Goal: Task Accomplishment & Management: Use online tool/utility

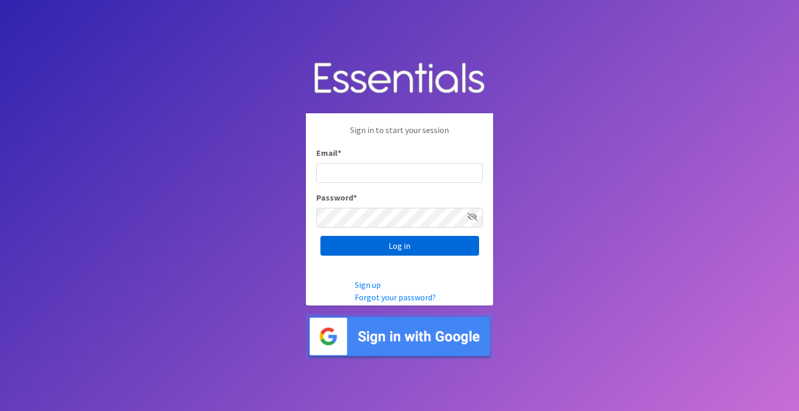
type input "[EMAIL_ADDRESS][DOMAIN_NAME]"
click at [435, 245] on input "Log in" at bounding box center [399, 246] width 159 height 20
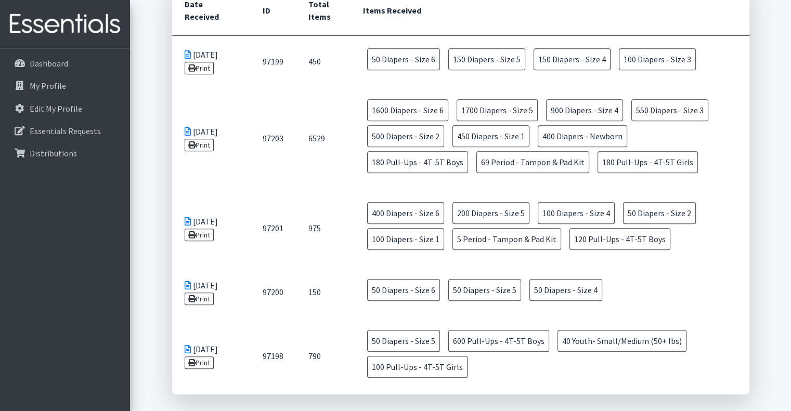
scroll to position [501, 0]
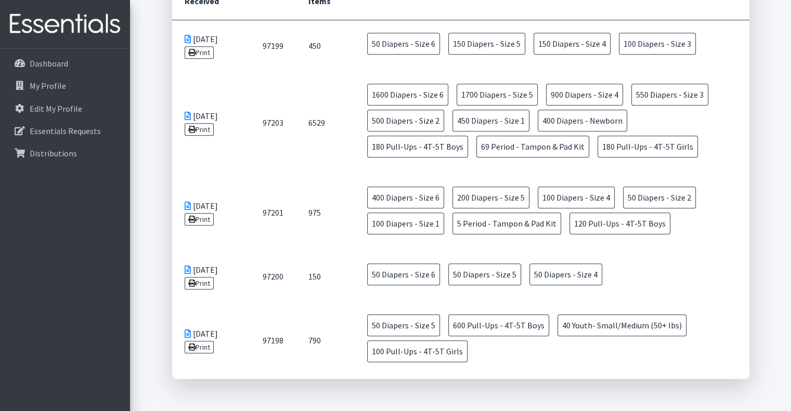
click at [222, 331] on td "[DATE] Print" at bounding box center [211, 340] width 78 height 77
click at [211, 341] on link "Print" at bounding box center [200, 347] width 30 height 12
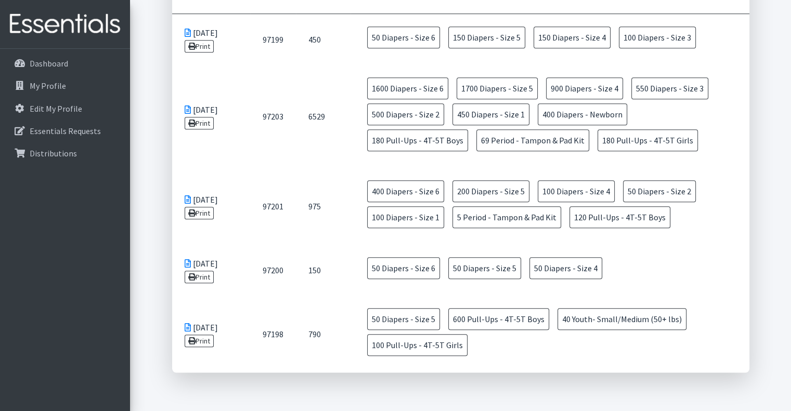
scroll to position [557, 0]
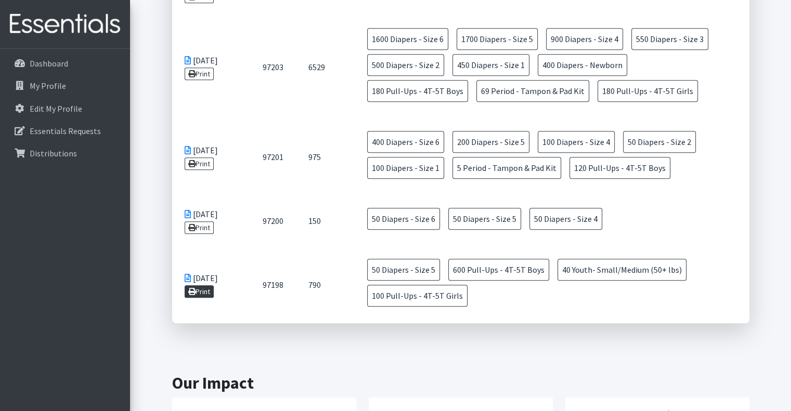
click at [210, 288] on link "Print" at bounding box center [200, 292] width 30 height 12
